Goal: Information Seeking & Learning: Learn about a topic

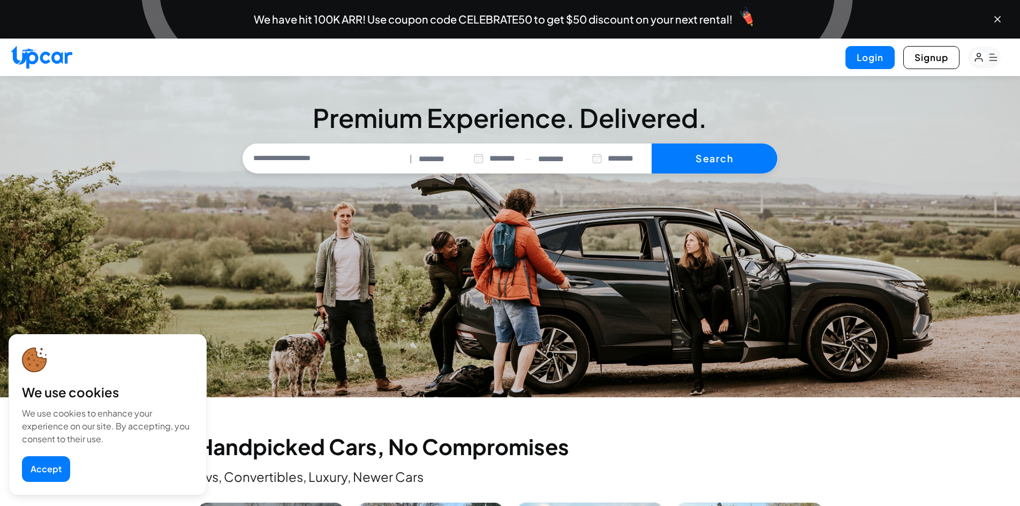
select select "********"
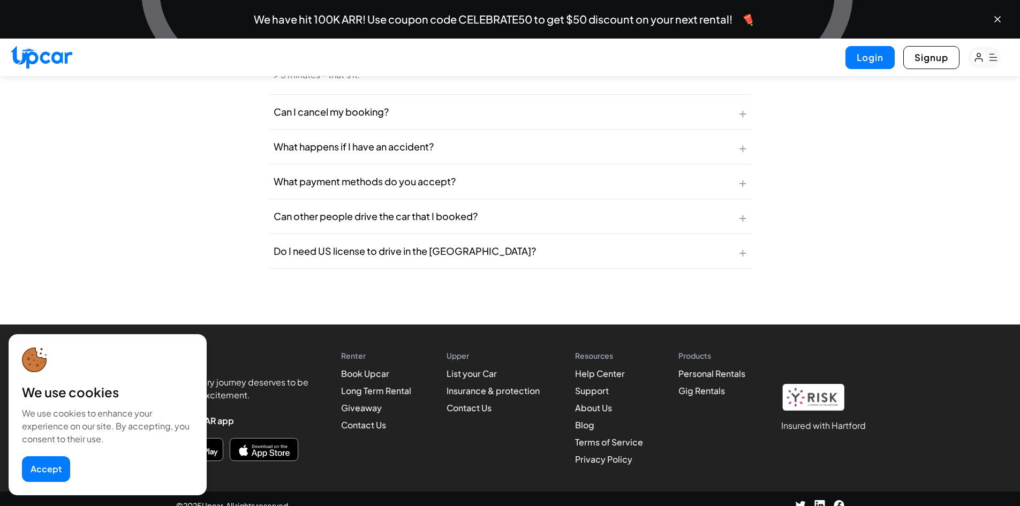
scroll to position [4368, 0]
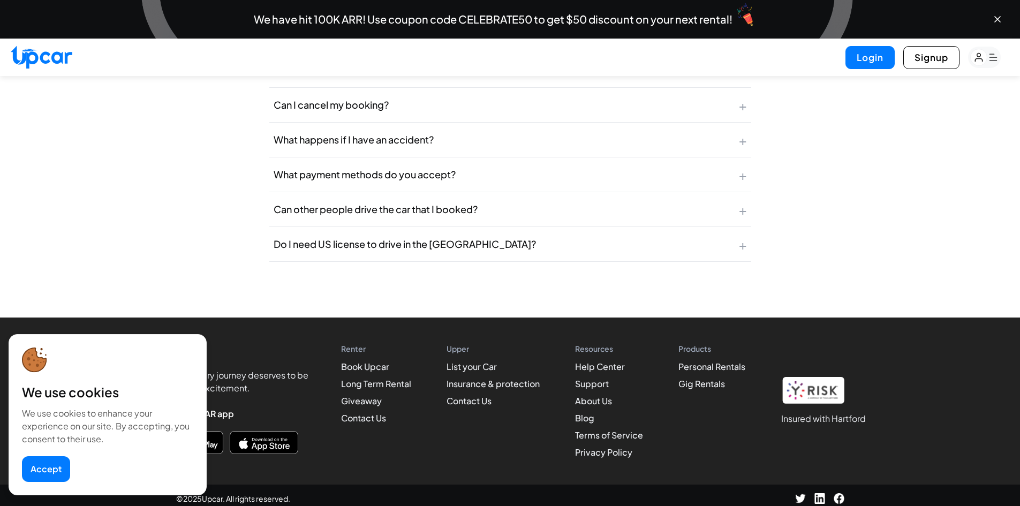
click at [43, 460] on button "Accept" at bounding box center [46, 469] width 48 height 26
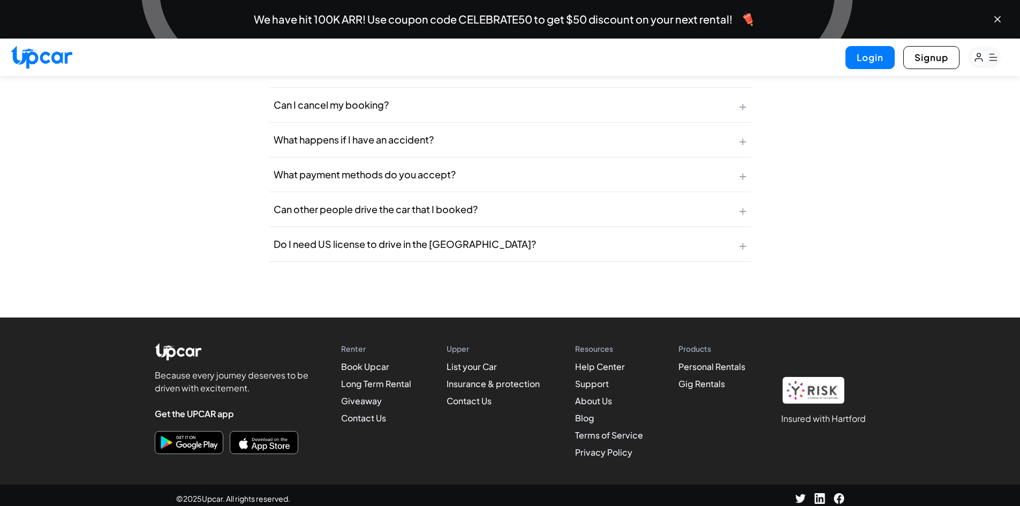
click at [198, 437] on img "Download on Google Play" at bounding box center [188, 443] width 63 height 18
click at [271, 434] on img "Download on the App Store" at bounding box center [263, 443] width 63 height 18
click at [586, 417] on link "Blog" at bounding box center [584, 417] width 19 height 11
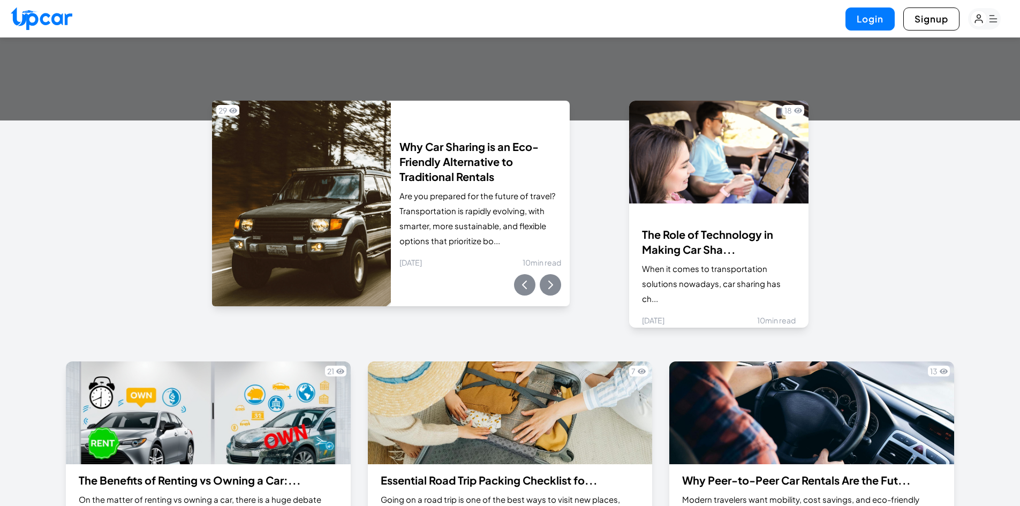
scroll to position [268, 0]
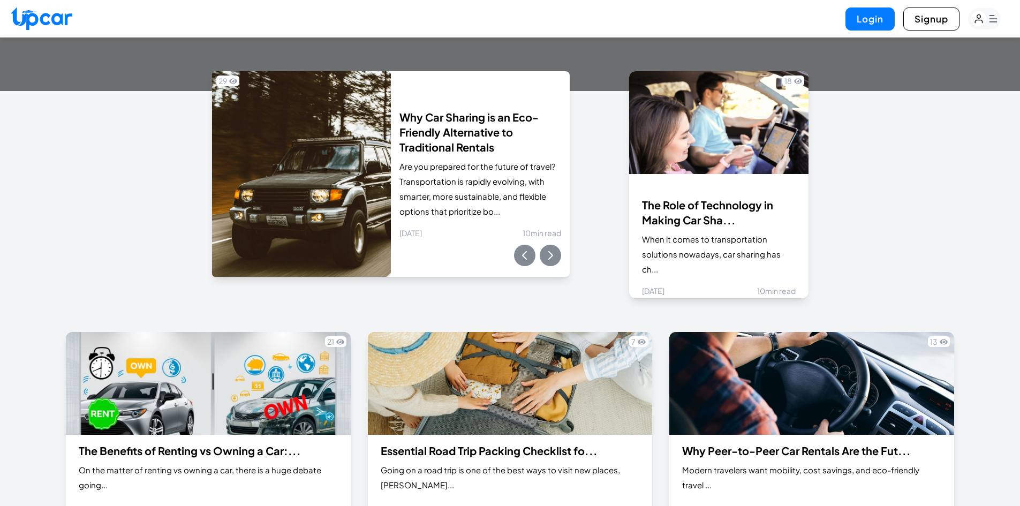
click at [557, 259] on button at bounding box center [550, 255] width 21 height 21
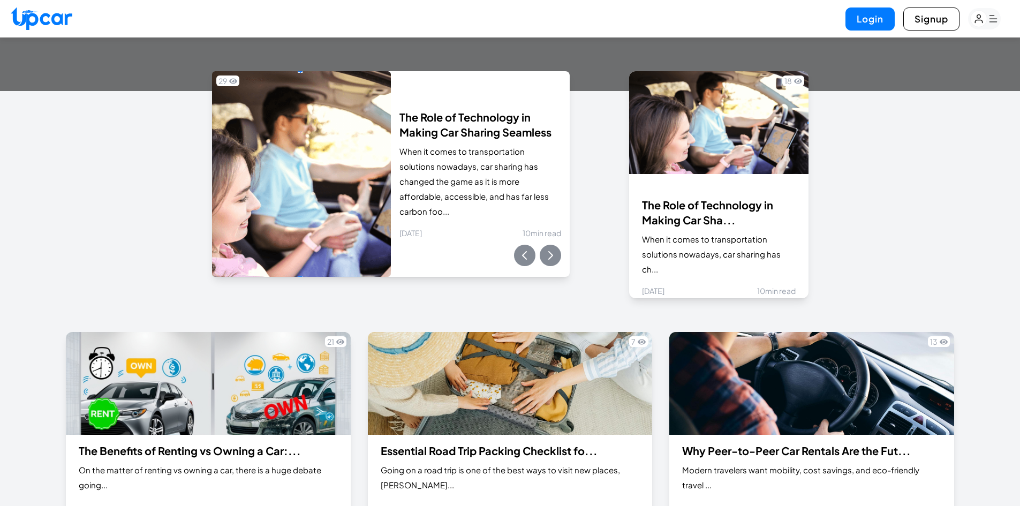
click at [557, 259] on button at bounding box center [550, 255] width 21 height 21
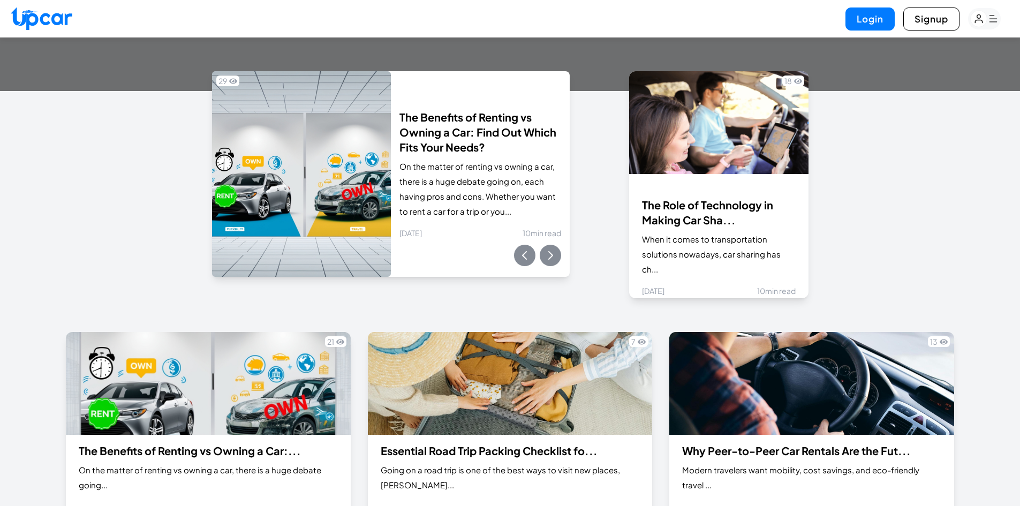
click at [557, 259] on button at bounding box center [550, 255] width 21 height 21
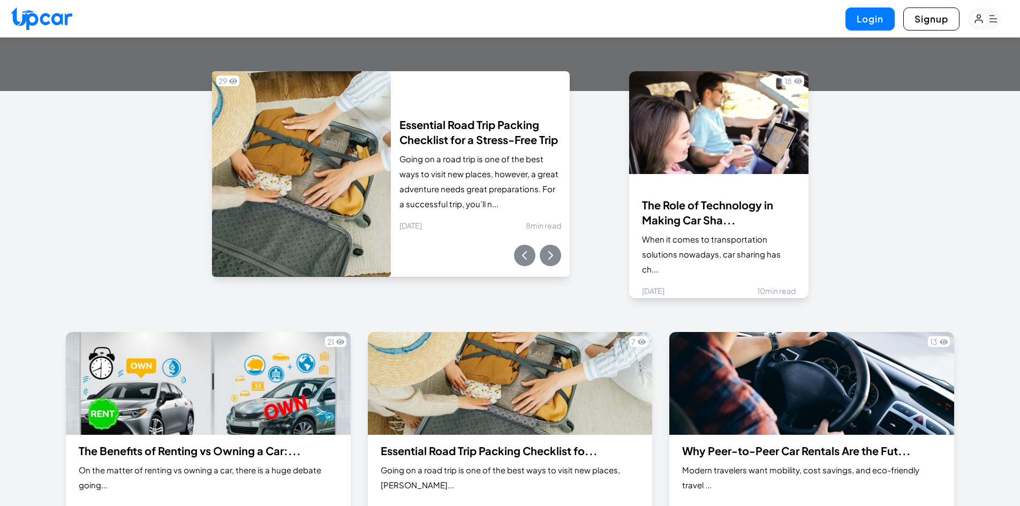
click at [557, 259] on button at bounding box center [550, 255] width 21 height 21
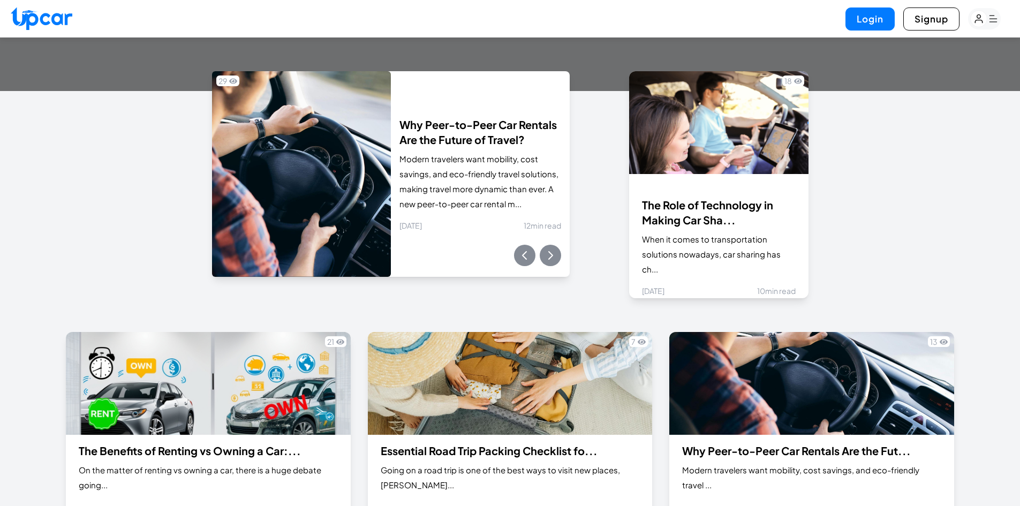
click at [557, 259] on button at bounding box center [550, 255] width 21 height 21
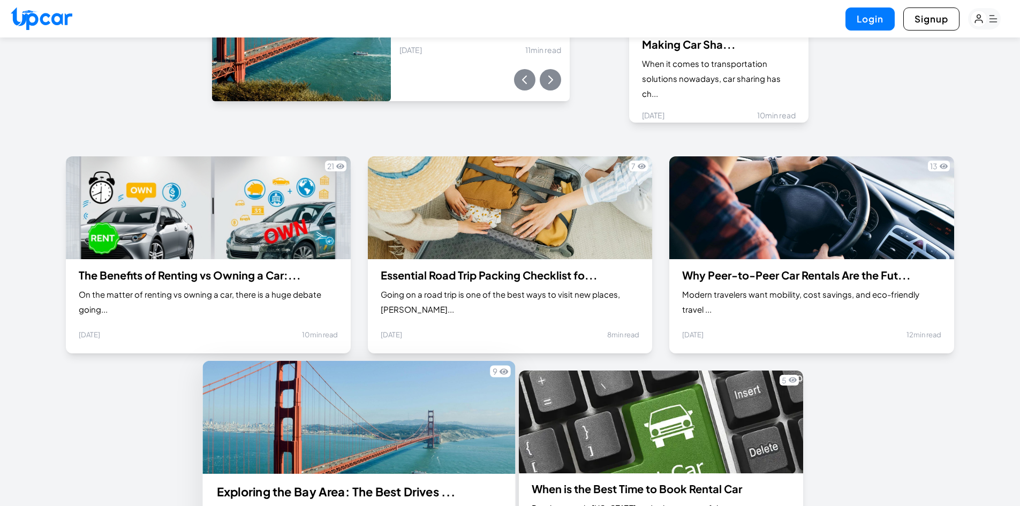
scroll to position [444, 0]
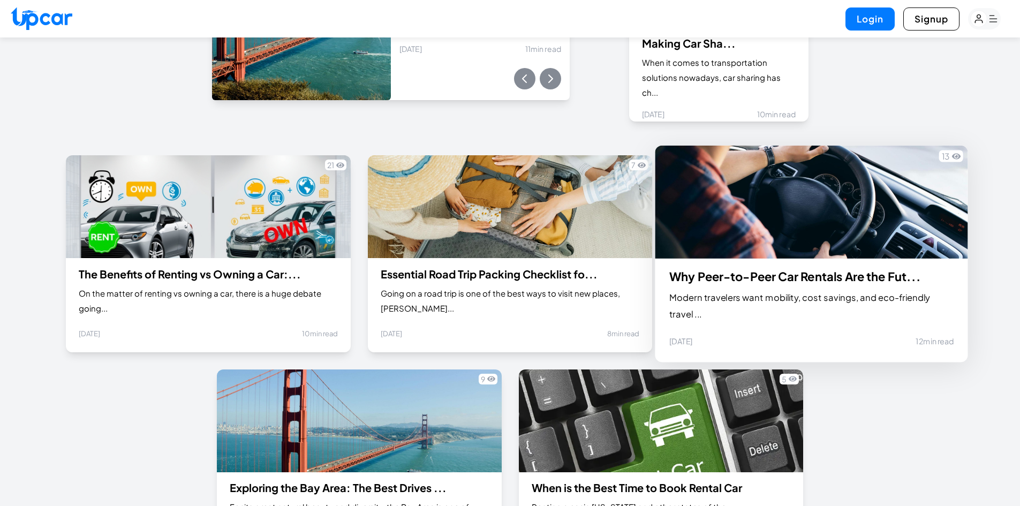
click at [764, 225] on img at bounding box center [811, 202] width 313 height 113
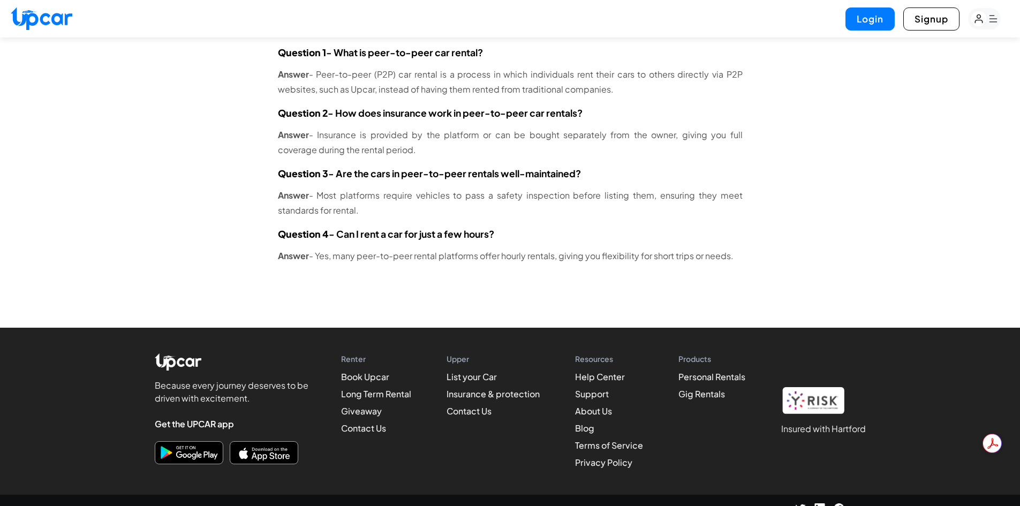
scroll to position [4563, 0]
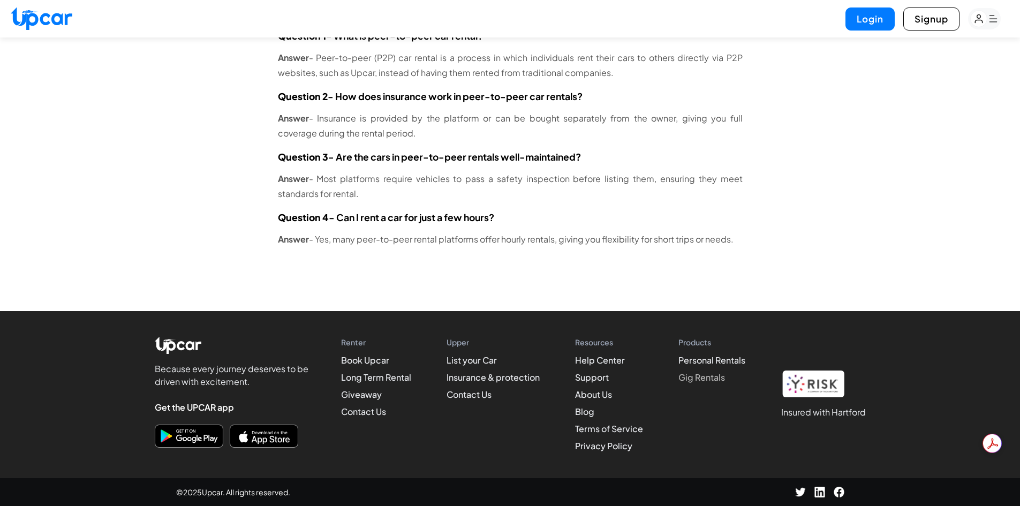
click at [713, 376] on link "Gig Rentals" at bounding box center [701, 376] width 47 height 11
